Goal: Task Accomplishment & Management: Use online tool/utility

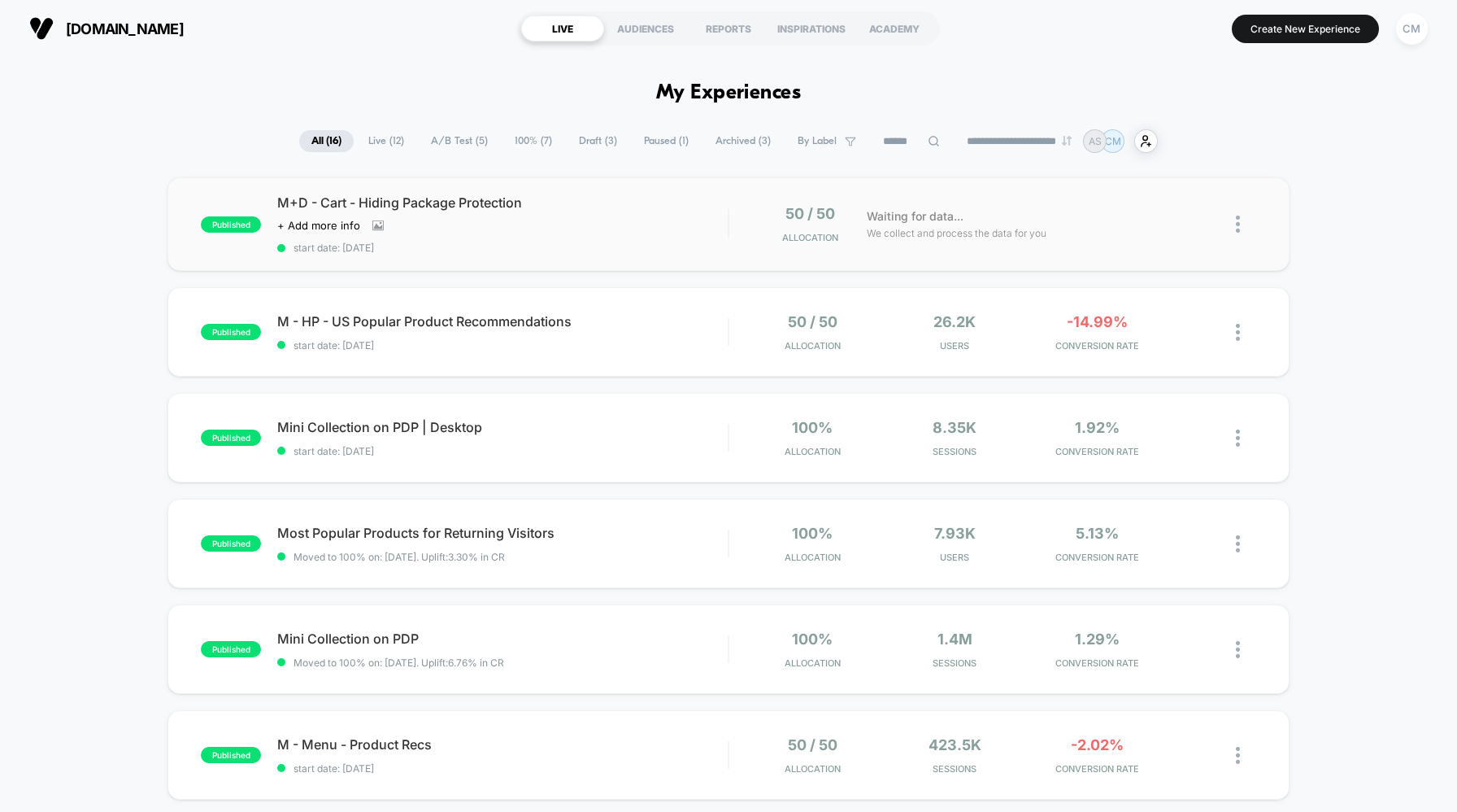
click at [1238, 226] on img at bounding box center [1238, 224] width 4 height 17
click at [1157, 130] on div "Edit" at bounding box center [1155, 130] width 146 height 37
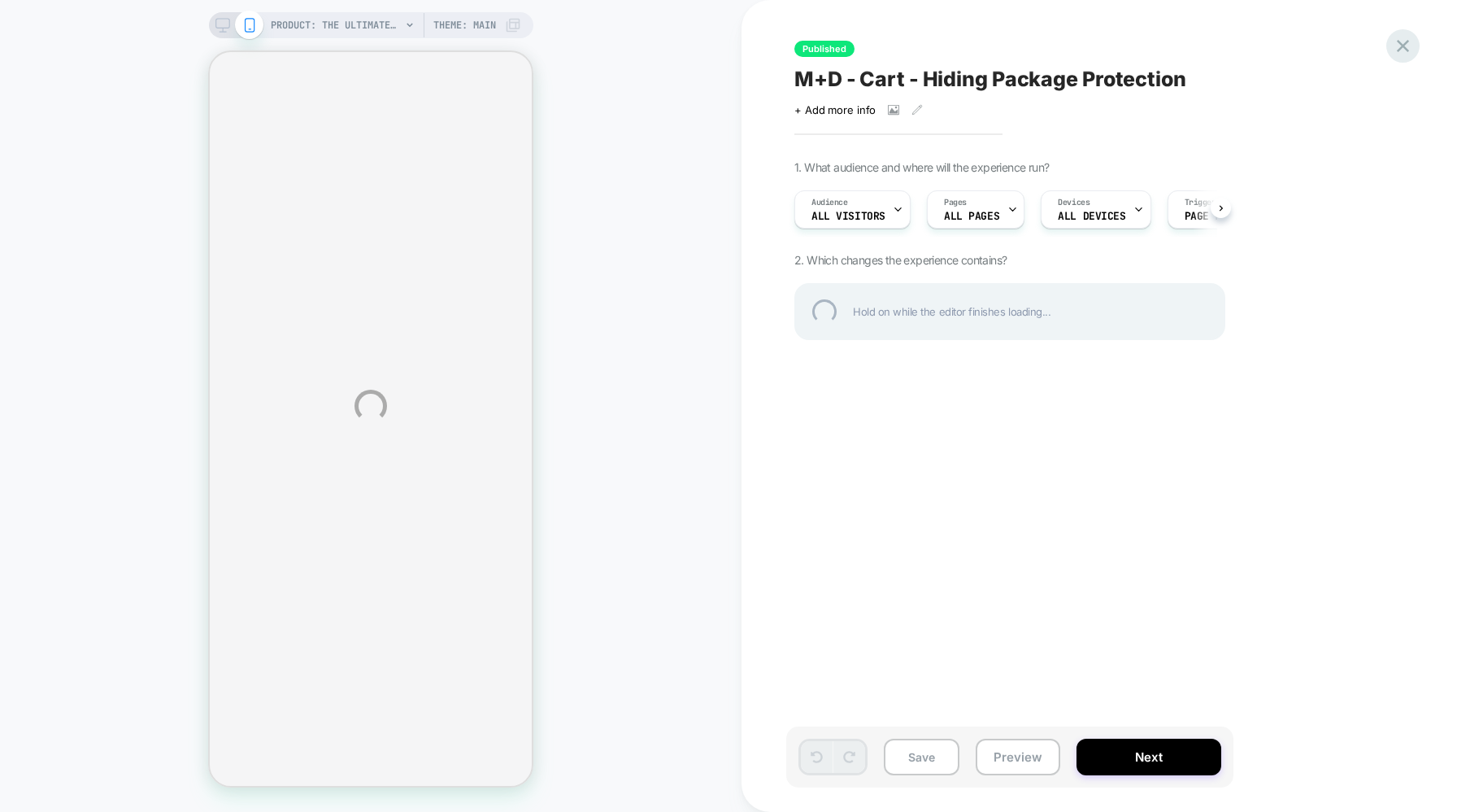
click at [1409, 43] on div at bounding box center [1404, 46] width 34 height 34
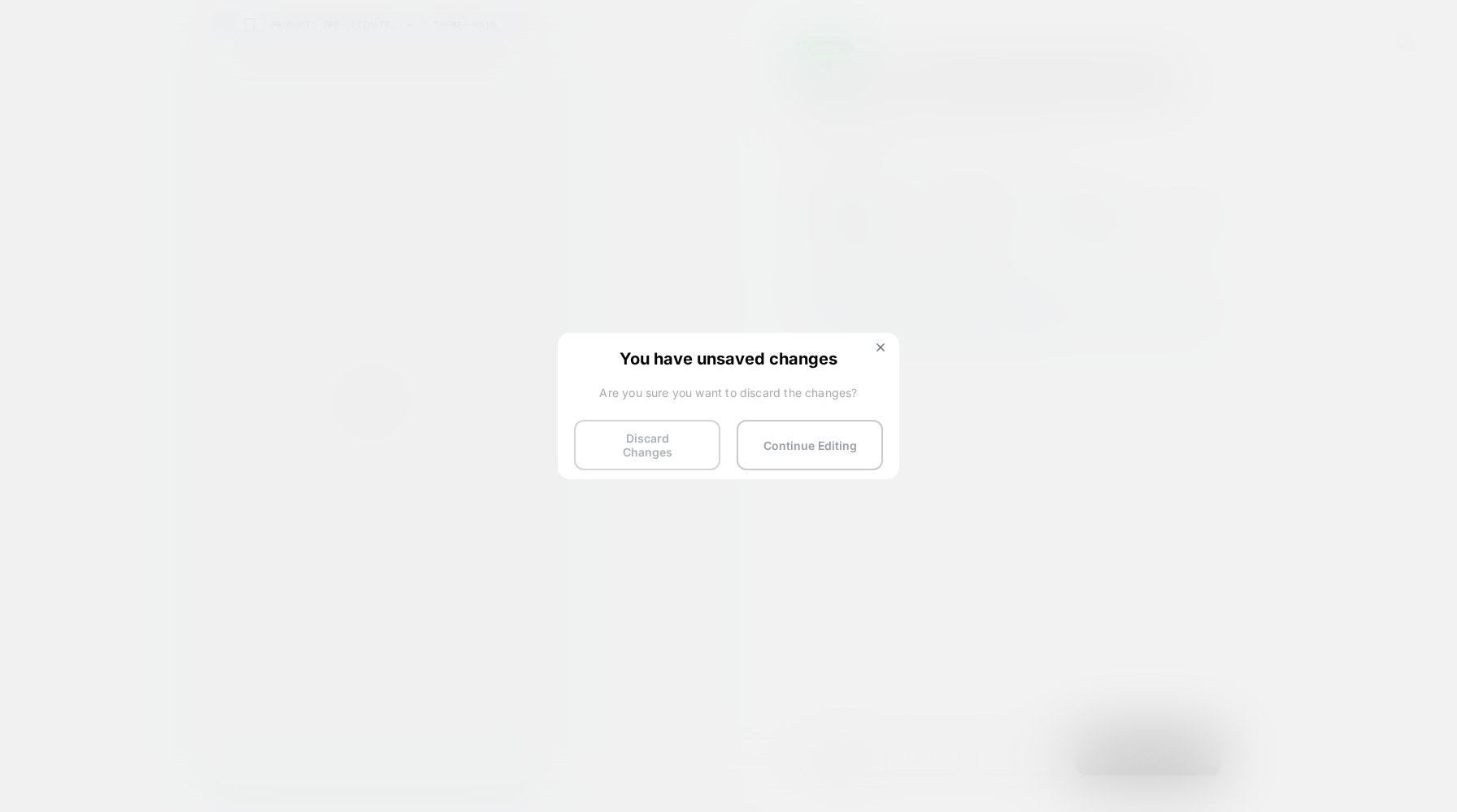
click at [661, 436] on button "Discard Changes" at bounding box center [647, 444] width 146 height 50
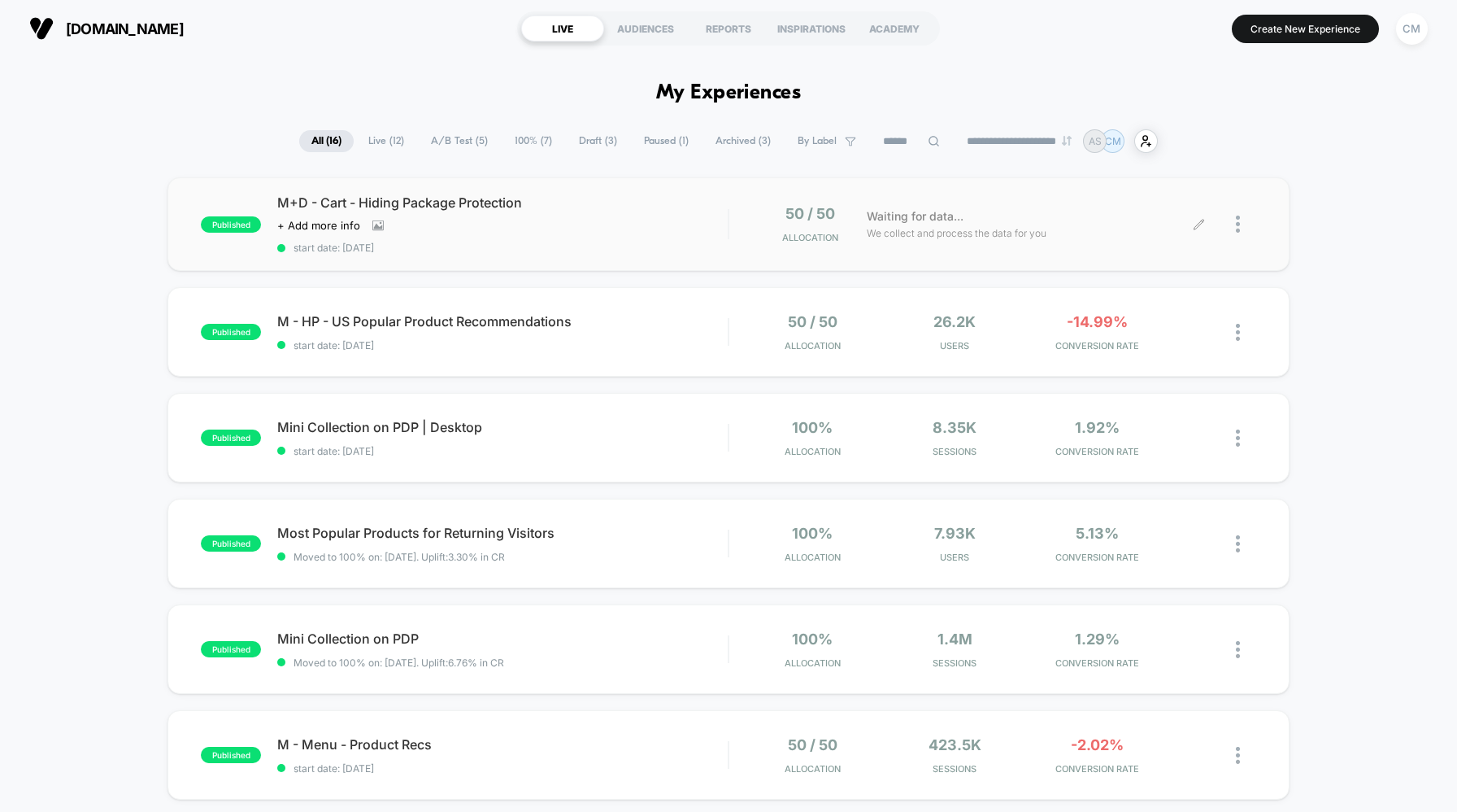
click at [1247, 217] on div at bounding box center [1246, 224] width 21 height 39
click at [1141, 131] on div "Edit" at bounding box center [1155, 130] width 146 height 37
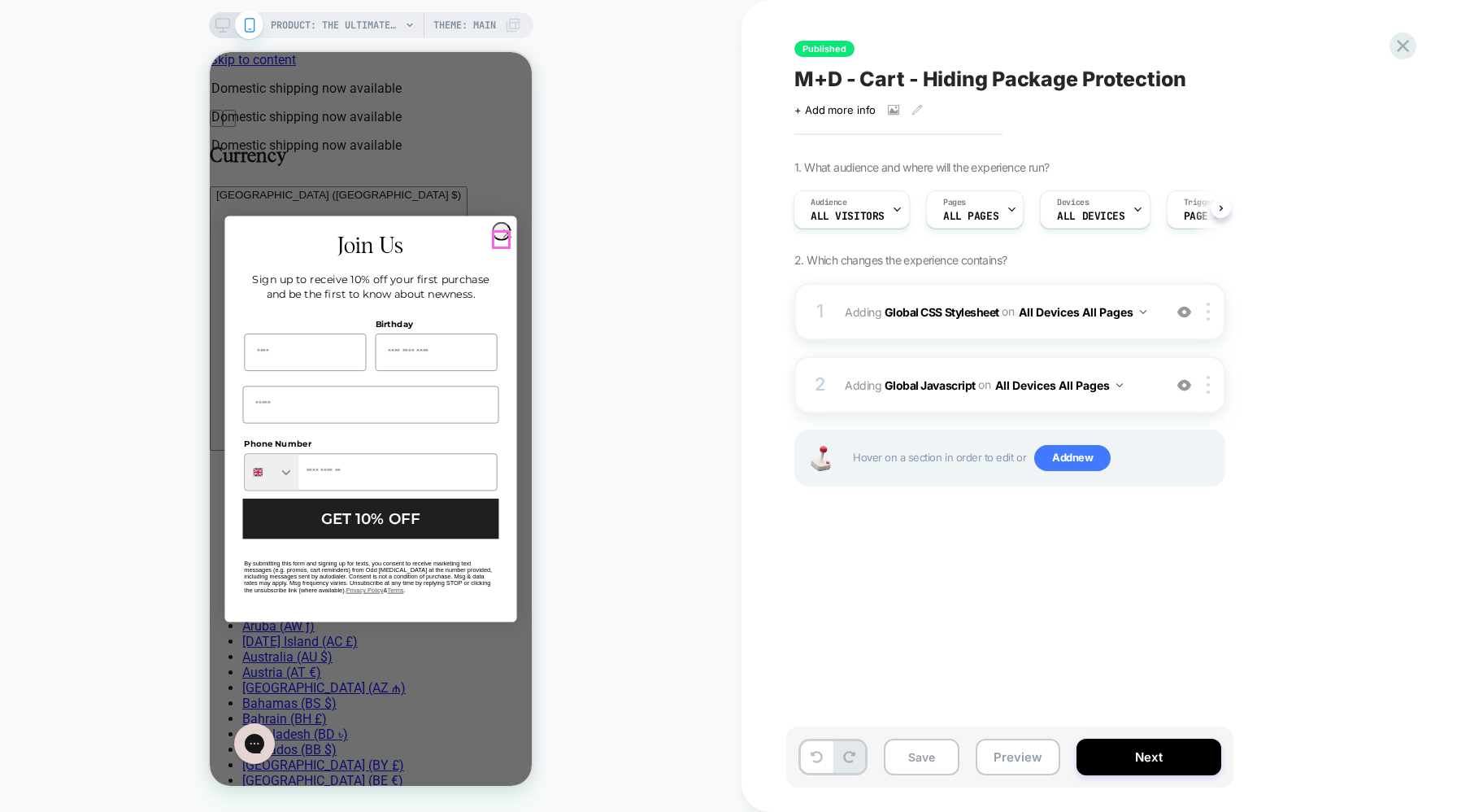
click at [501, 241] on circle "Close dialog" at bounding box center [507, 233] width 18 height 18
